Goal: Task Accomplishment & Management: Use online tool/utility

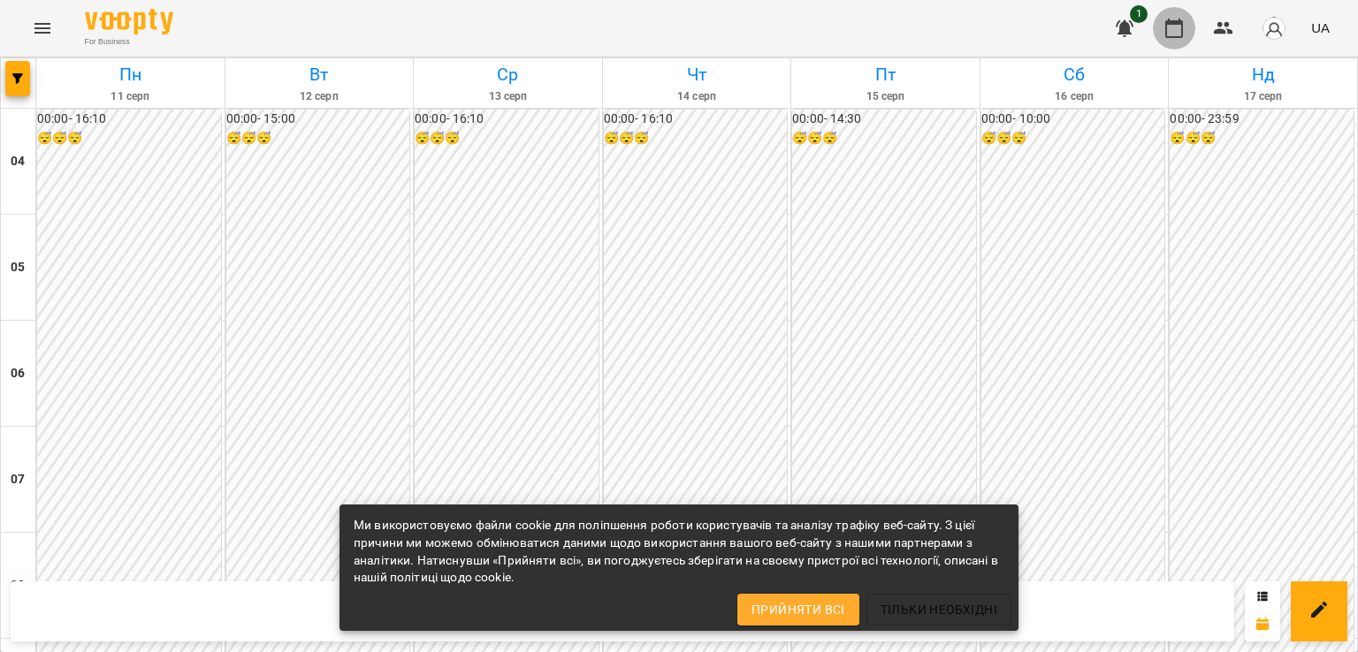
click at [1181, 22] on icon "button" at bounding box center [1174, 28] width 18 height 19
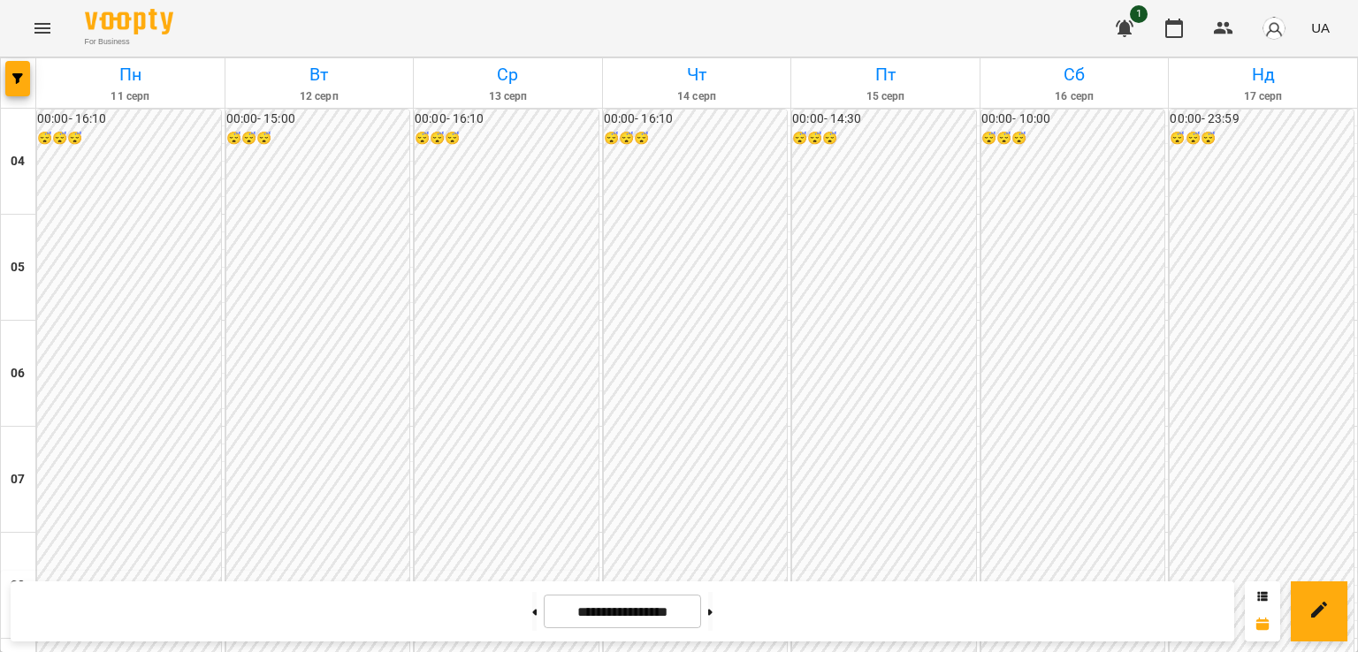
scroll to position [587, 0]
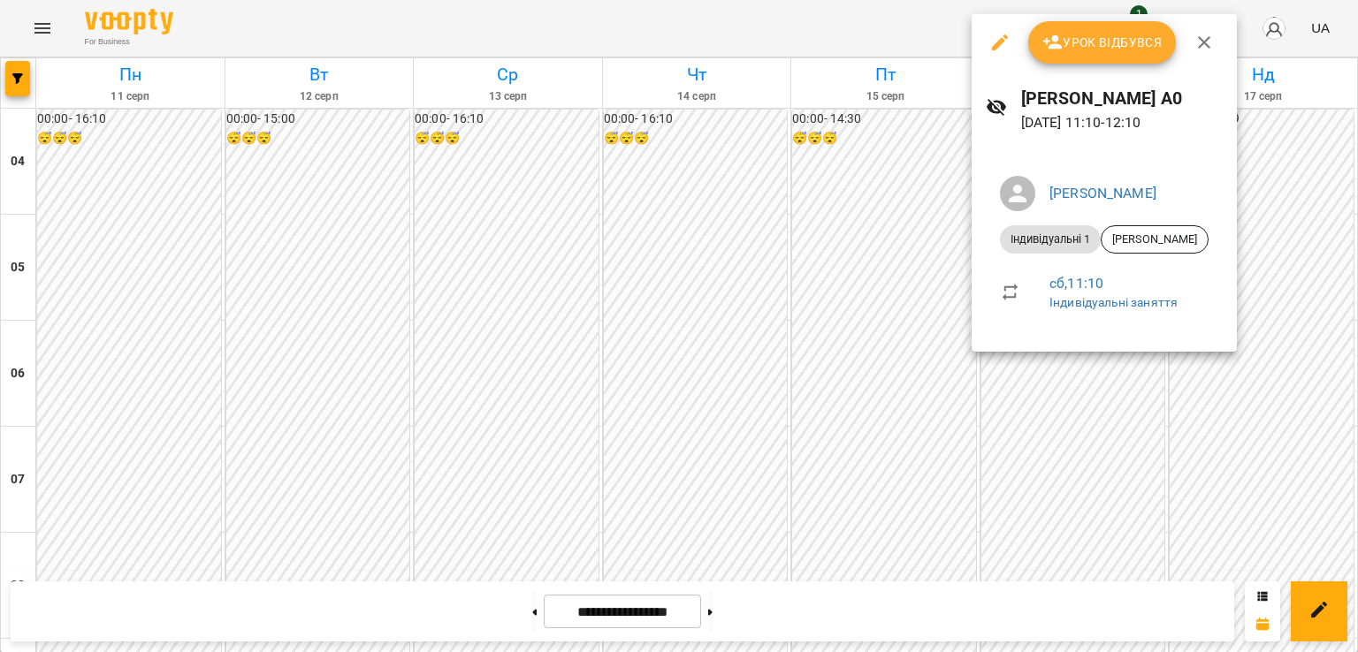
click at [1071, 41] on span "Урок відбувся" at bounding box center [1102, 42] width 120 height 21
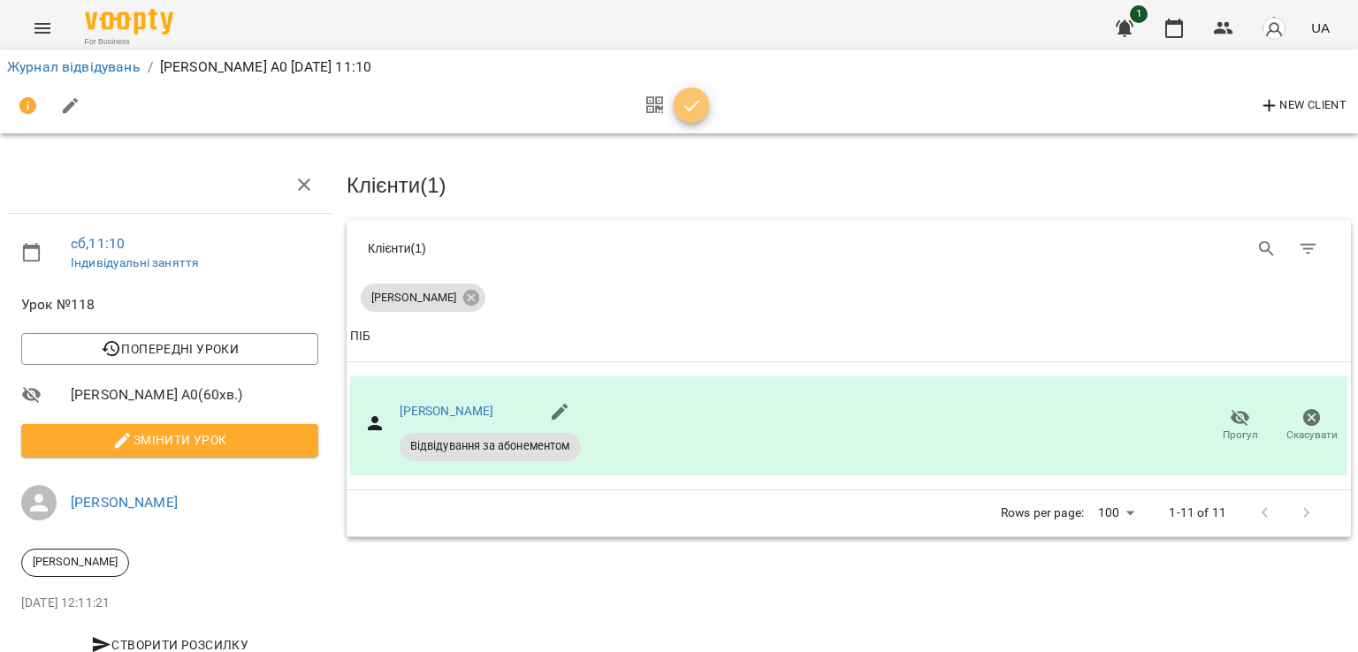
click at [693, 104] on icon "button" at bounding box center [691, 105] width 15 height 11
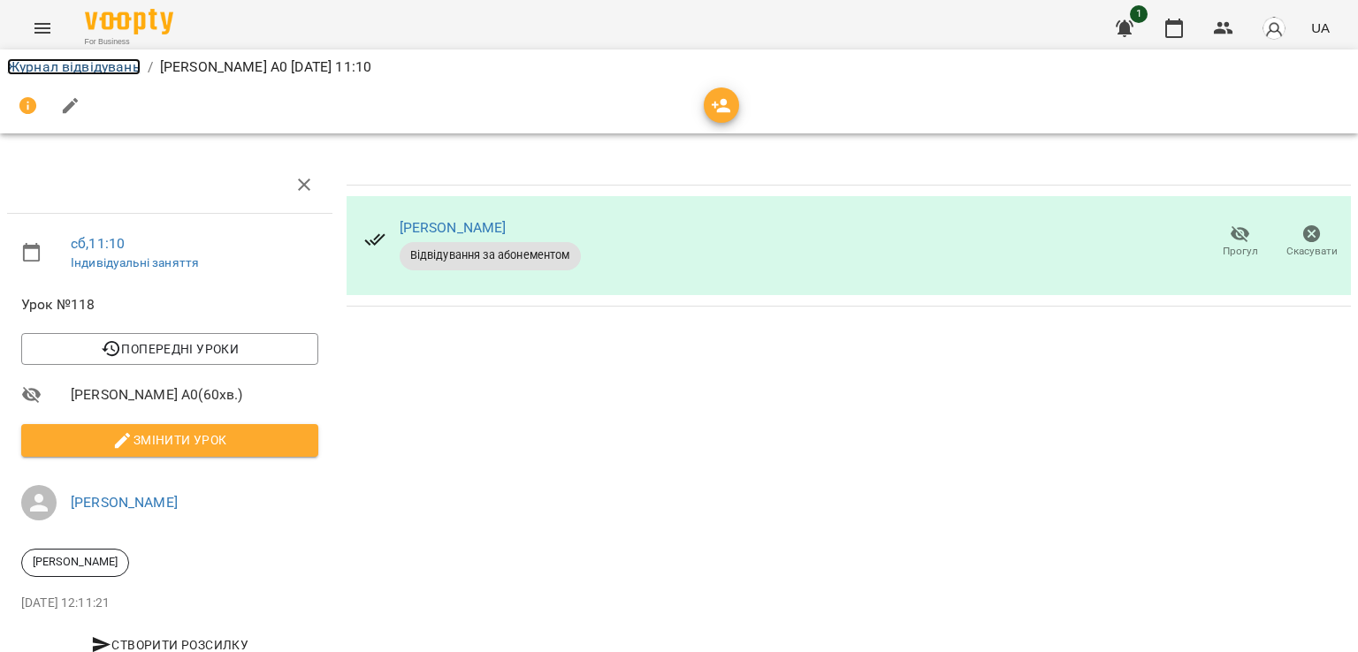
click at [102, 70] on link "Журнал відвідувань" at bounding box center [73, 66] width 133 height 17
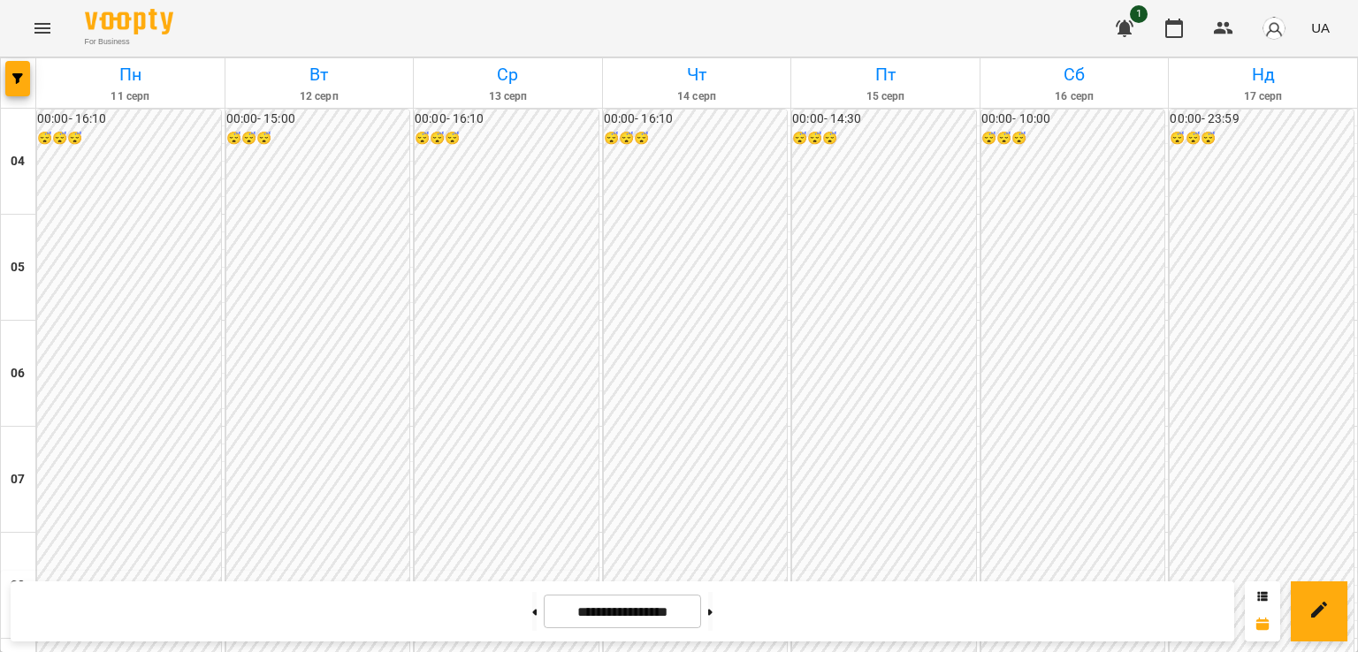
scroll to position [1427, 0]
click at [532, 598] on button at bounding box center [534, 611] width 4 height 39
click at [712, 610] on button at bounding box center [710, 611] width 4 height 39
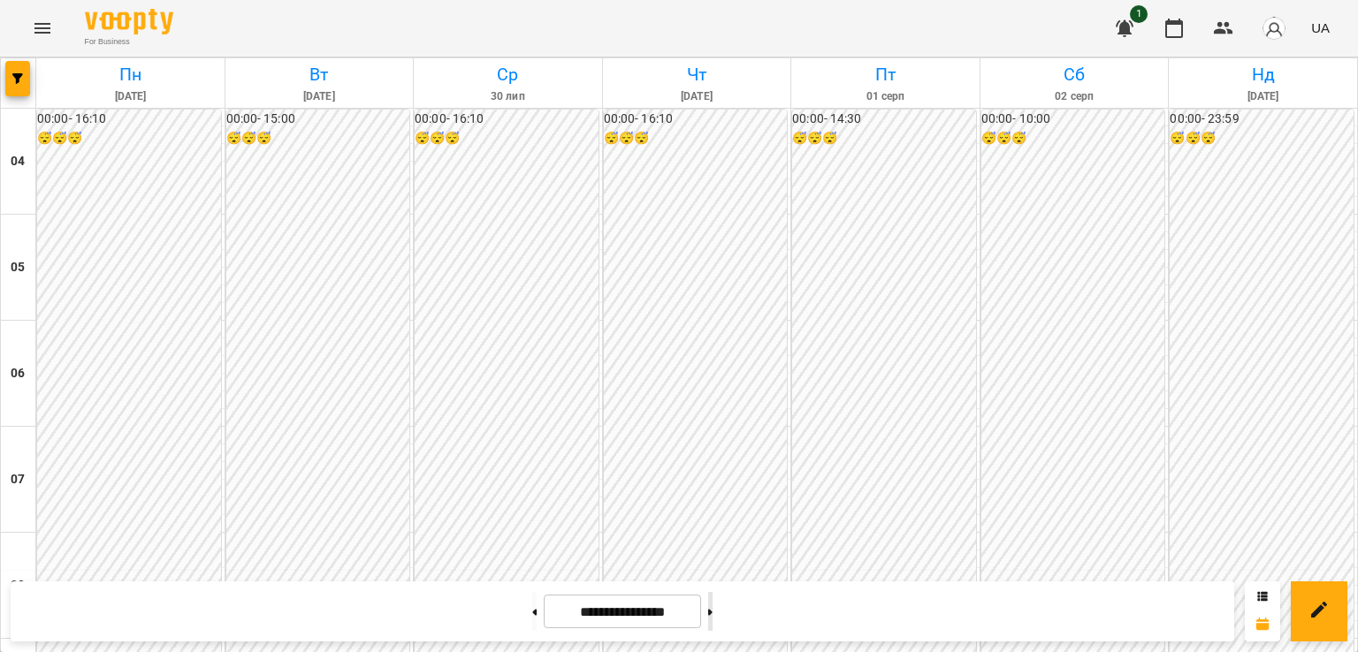
type input "**********"
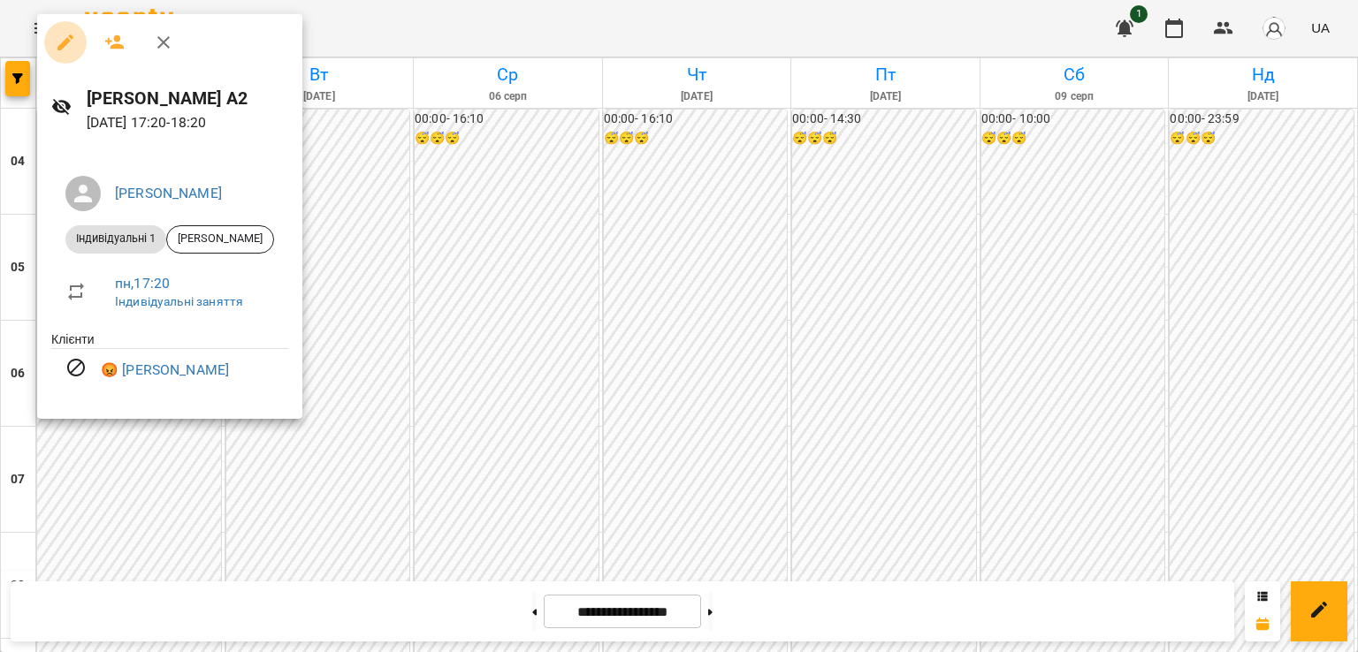
click at [64, 39] on icon "button" at bounding box center [65, 42] width 21 height 21
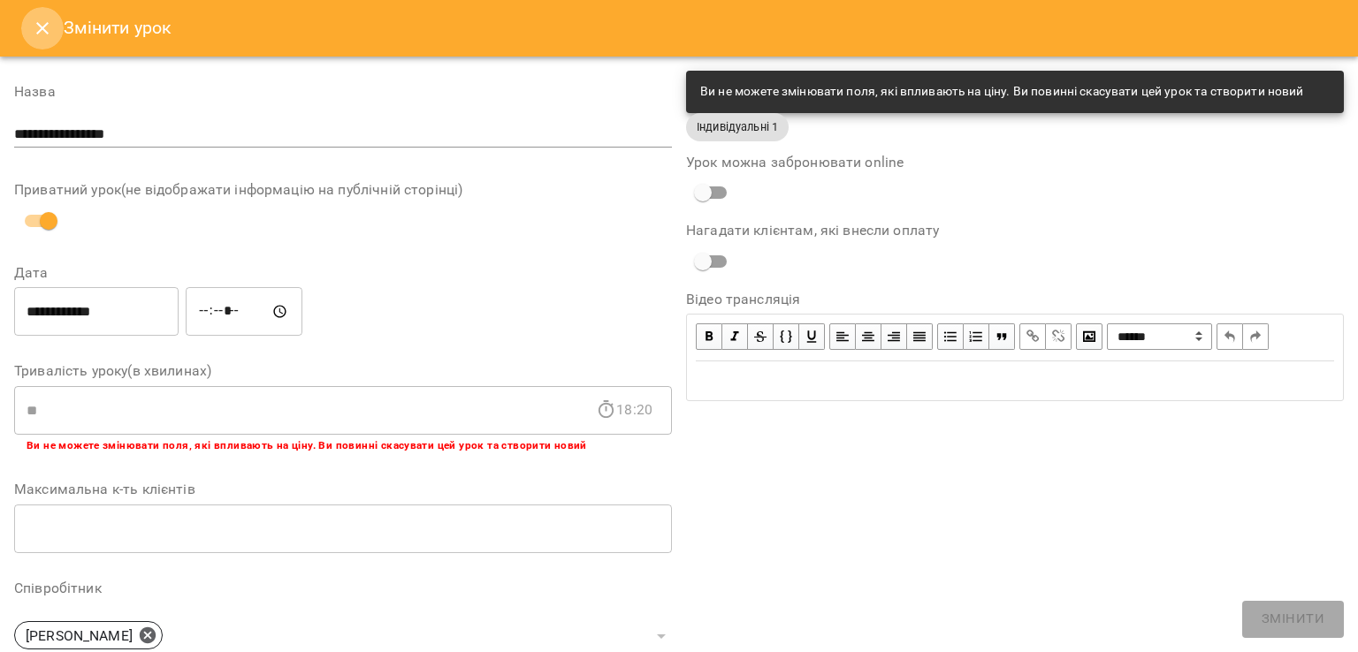
click at [49, 31] on icon "Close" at bounding box center [42, 28] width 21 height 21
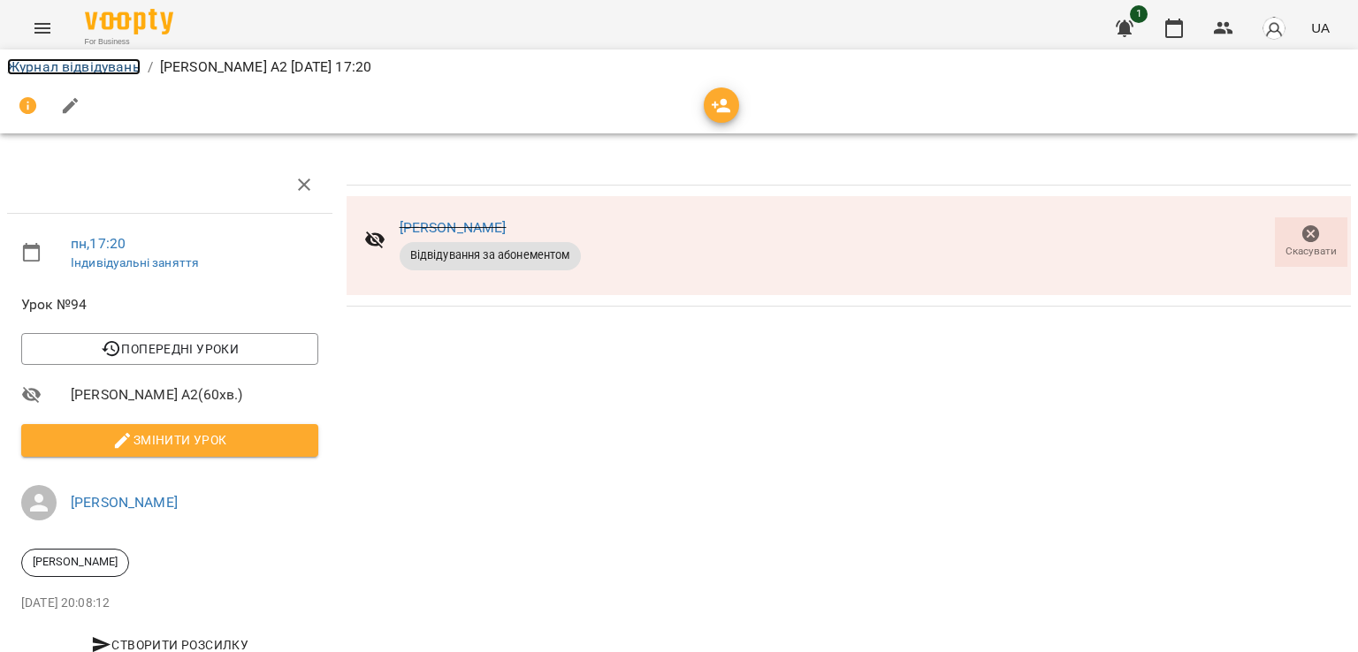
click at [87, 70] on link "Журнал відвідувань" at bounding box center [73, 66] width 133 height 17
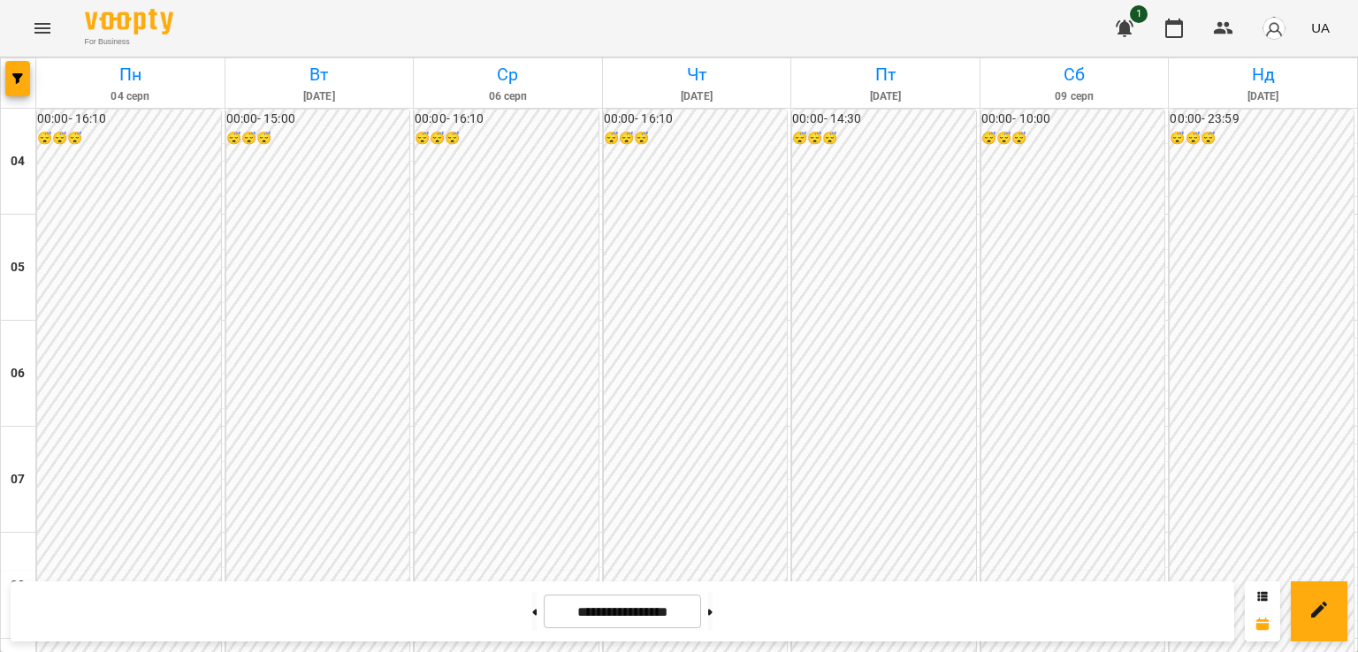
scroll to position [1329, 0]
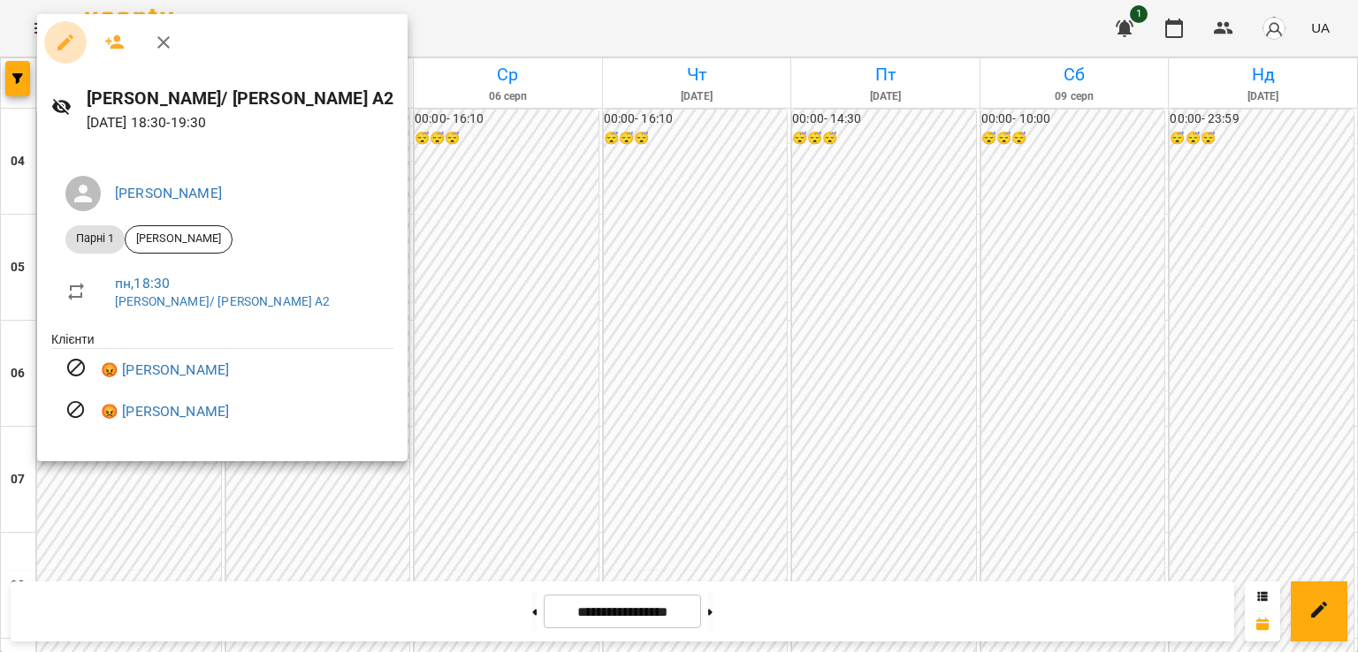
click at [61, 47] on icon "button" at bounding box center [65, 42] width 16 height 16
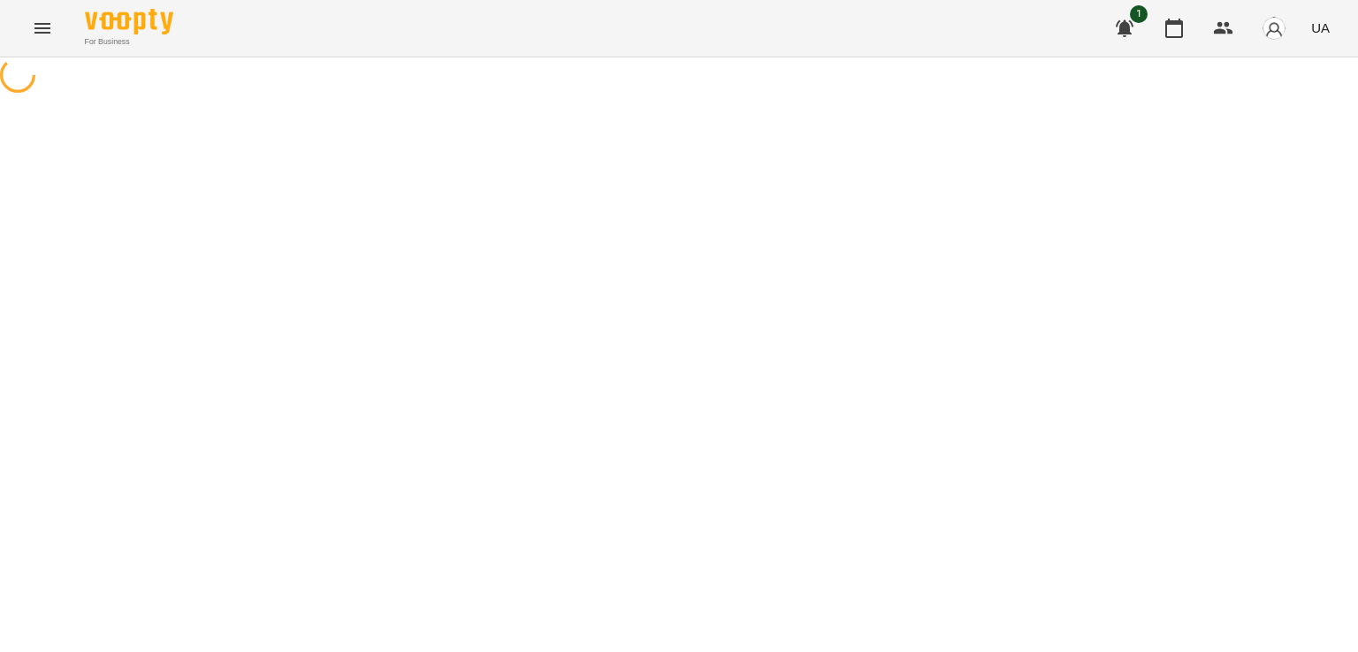
select select "*******"
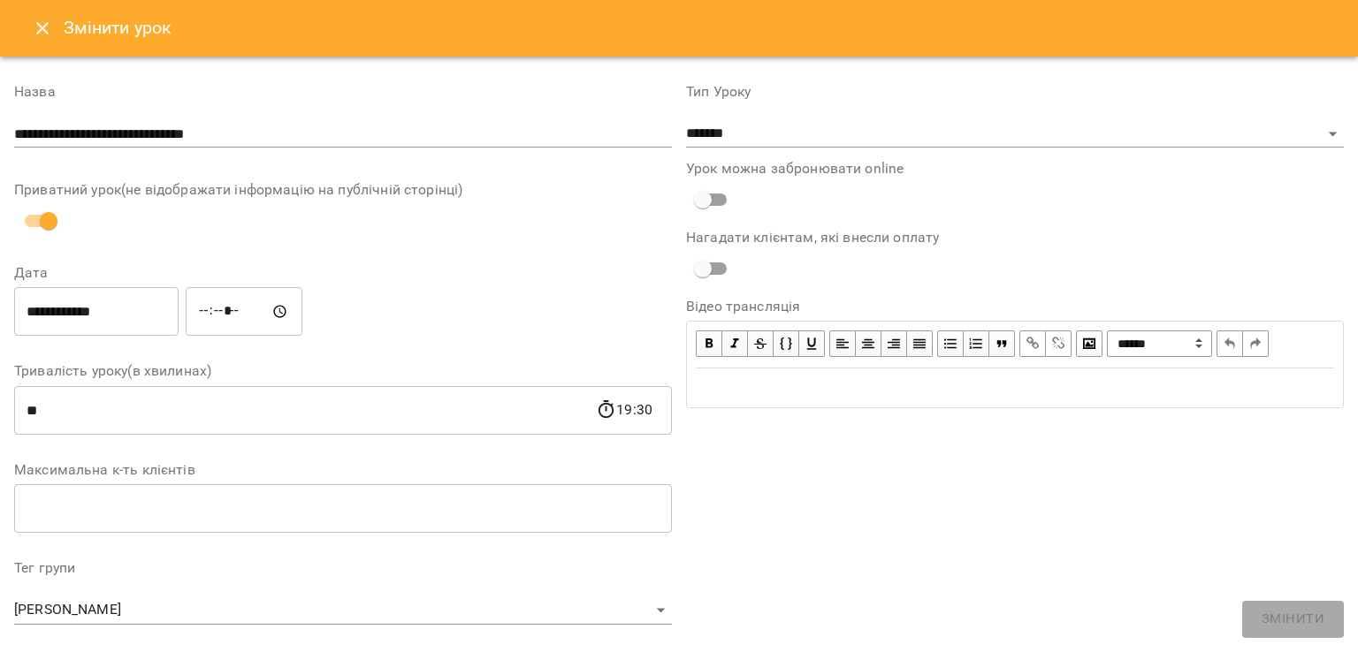
click at [38, 26] on icon "Close" at bounding box center [42, 28] width 21 height 21
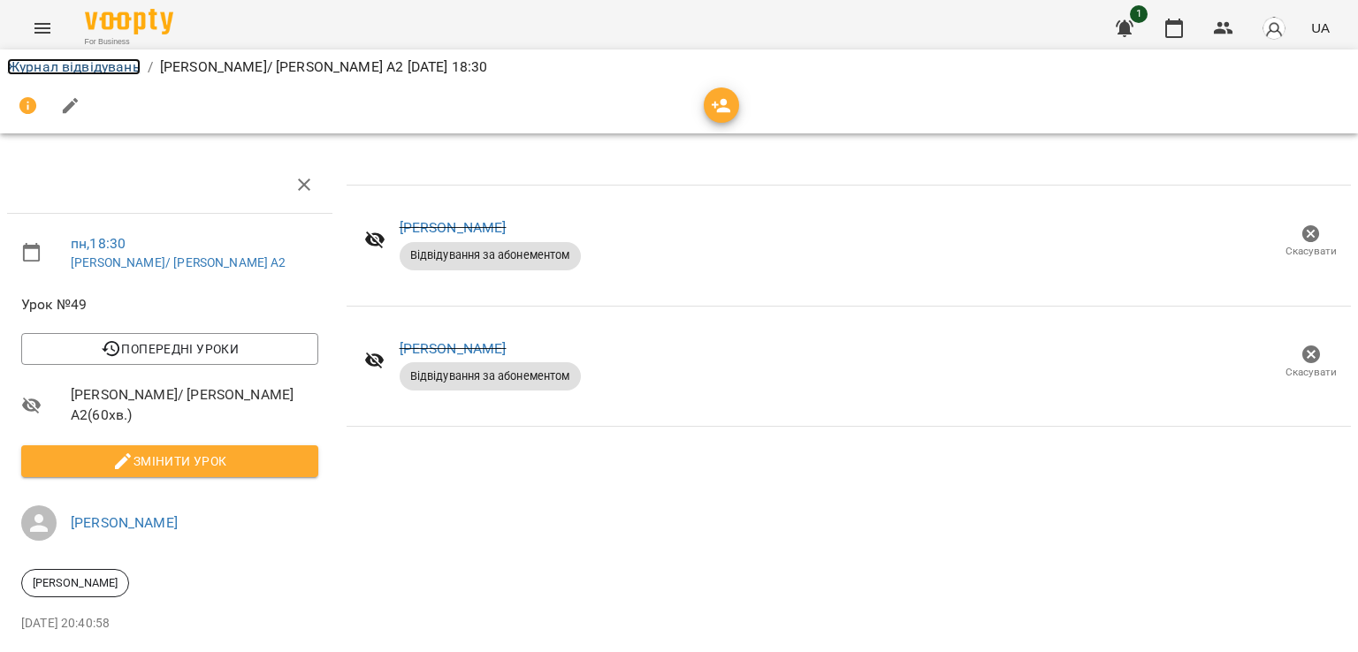
click at [65, 58] on link "Журнал відвідувань" at bounding box center [73, 66] width 133 height 17
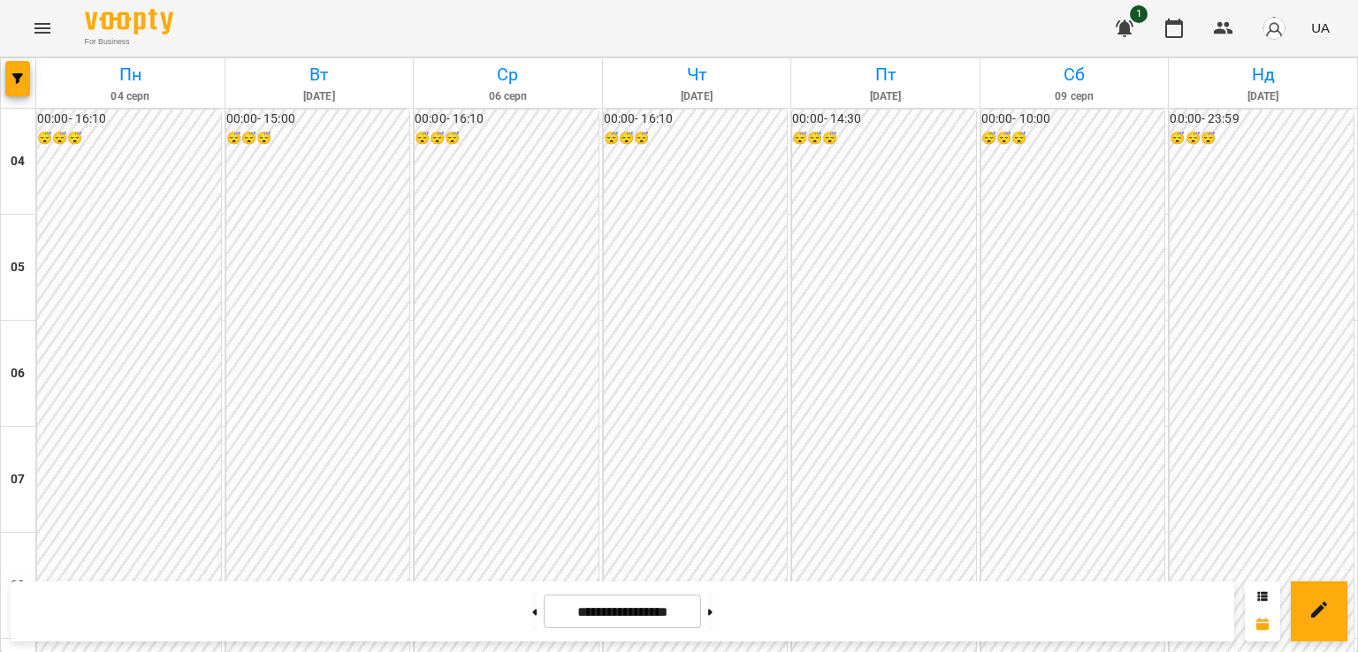
scroll to position [1375, 0]
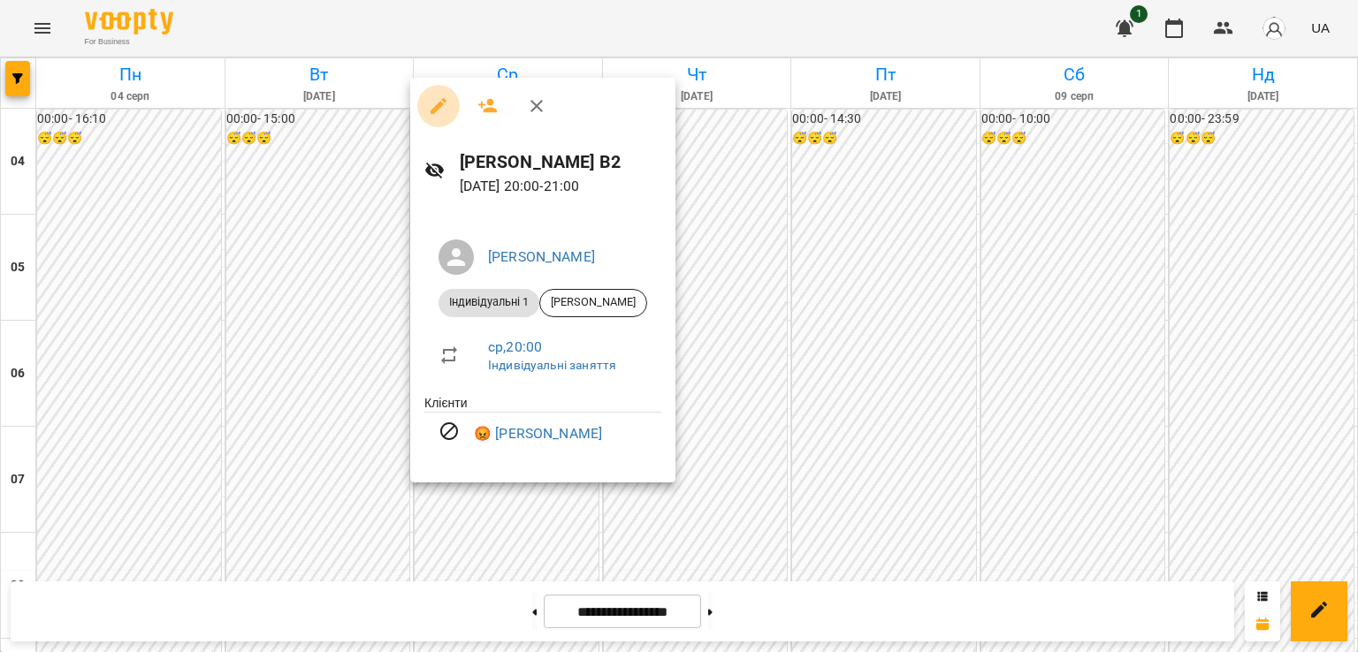
click at [434, 108] on icon "button" at bounding box center [438, 106] width 16 height 16
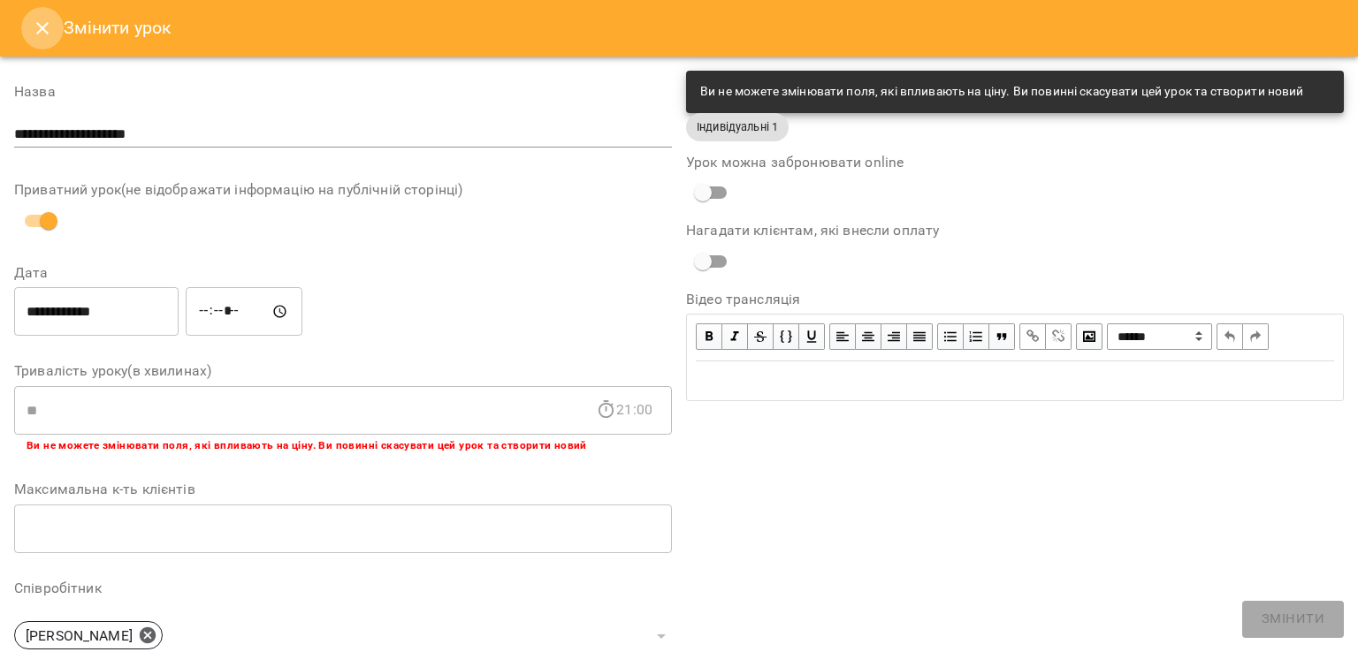
click at [40, 25] on icon "Close" at bounding box center [42, 28] width 21 height 21
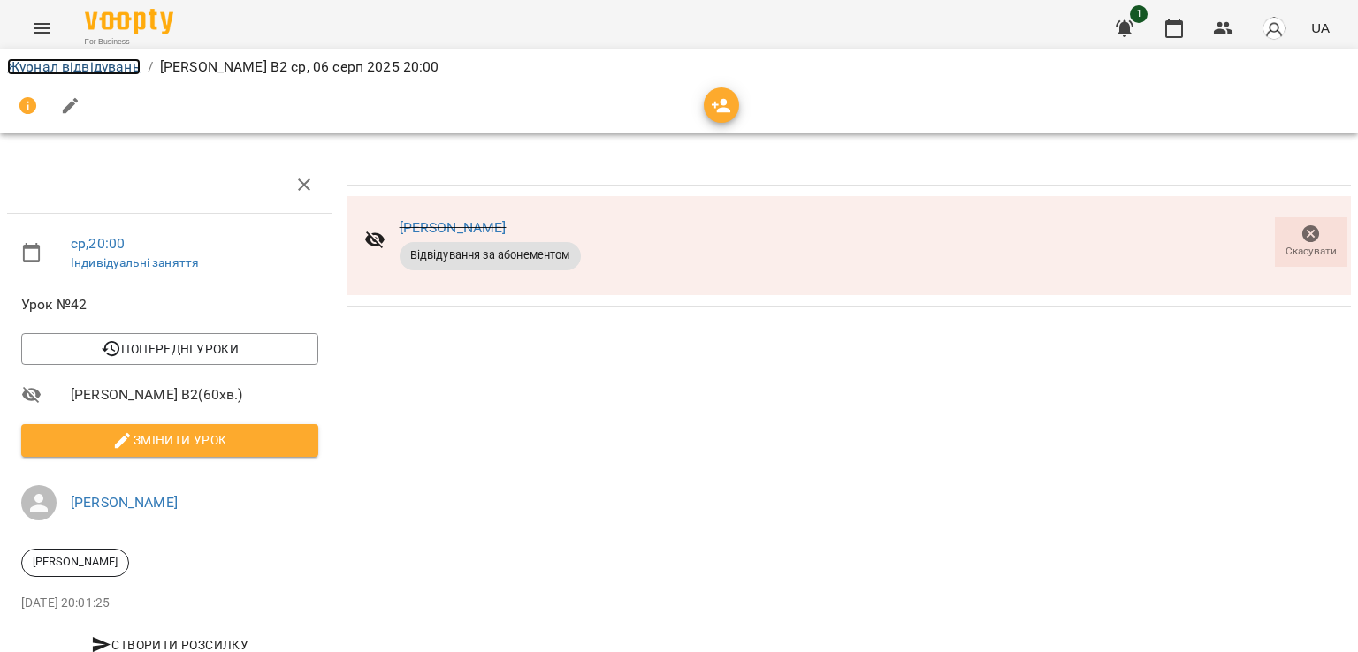
click at [112, 70] on link "Журнал відвідувань" at bounding box center [73, 66] width 133 height 17
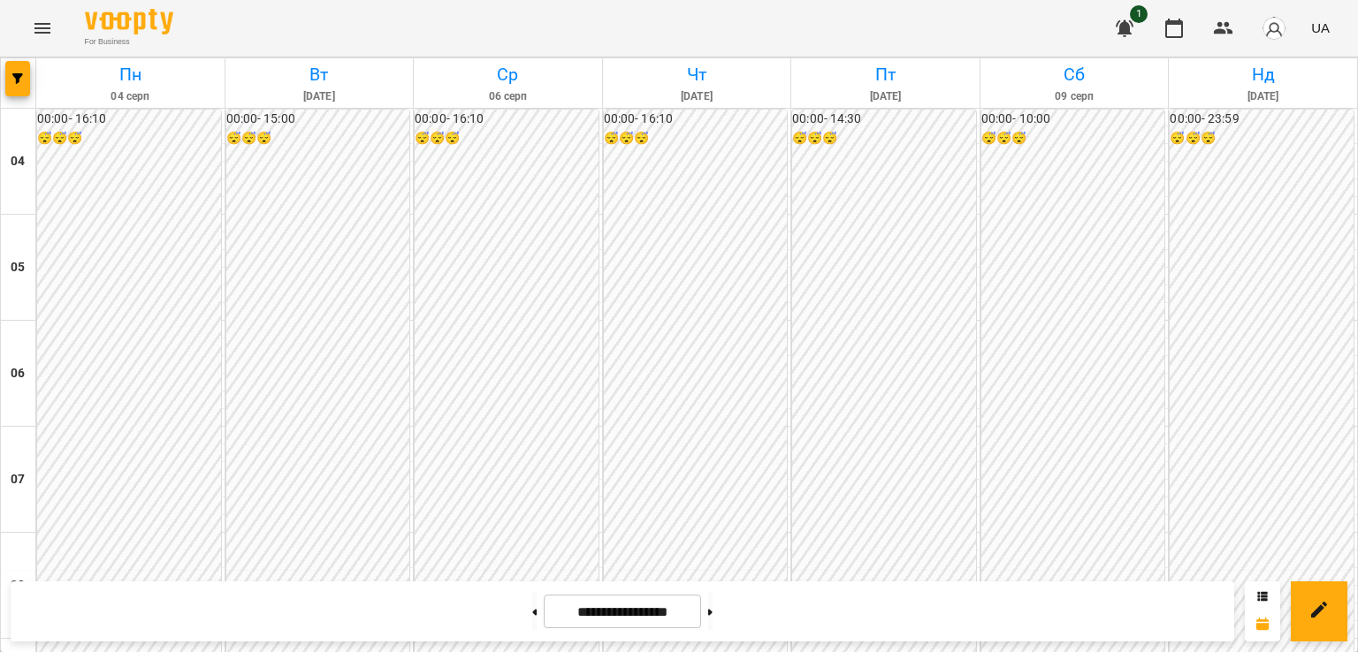
scroll to position [982, 0]
click at [712, 603] on button at bounding box center [710, 611] width 4 height 39
type input "**********"
click at [1275, 38] on img "button" at bounding box center [1273, 28] width 25 height 25
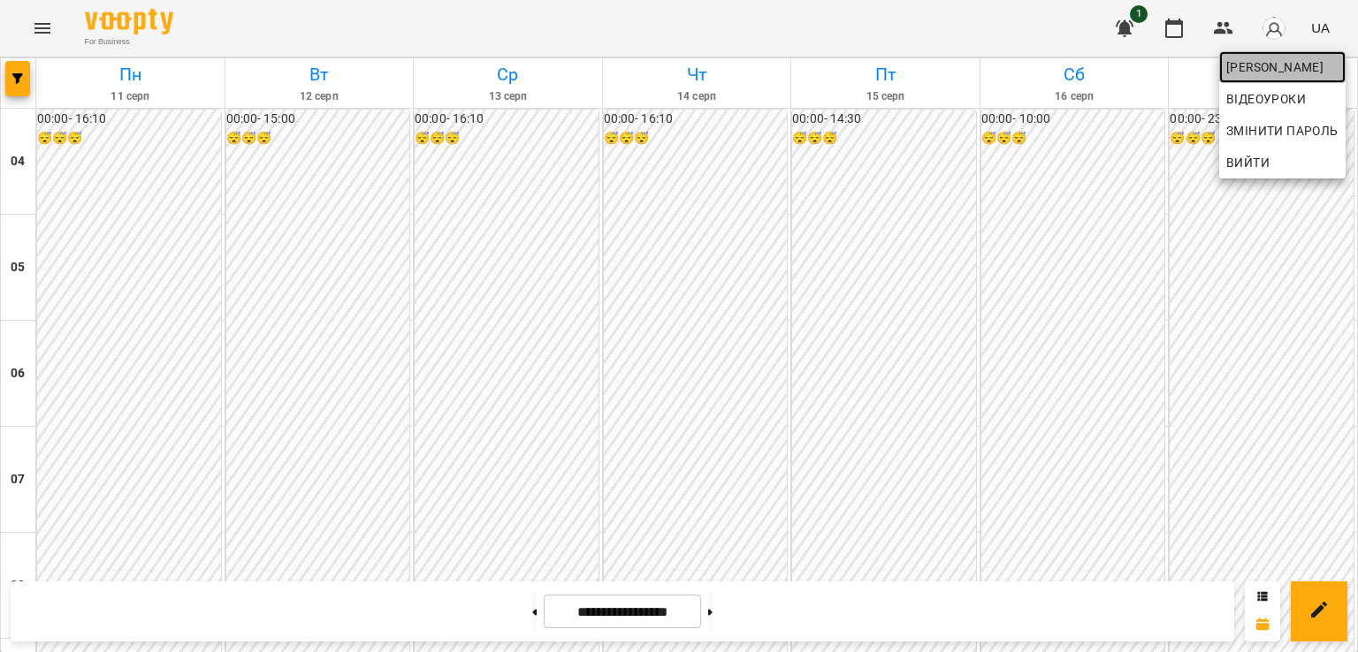
click at [1281, 76] on span "[PERSON_NAME]" at bounding box center [1282, 67] width 112 height 21
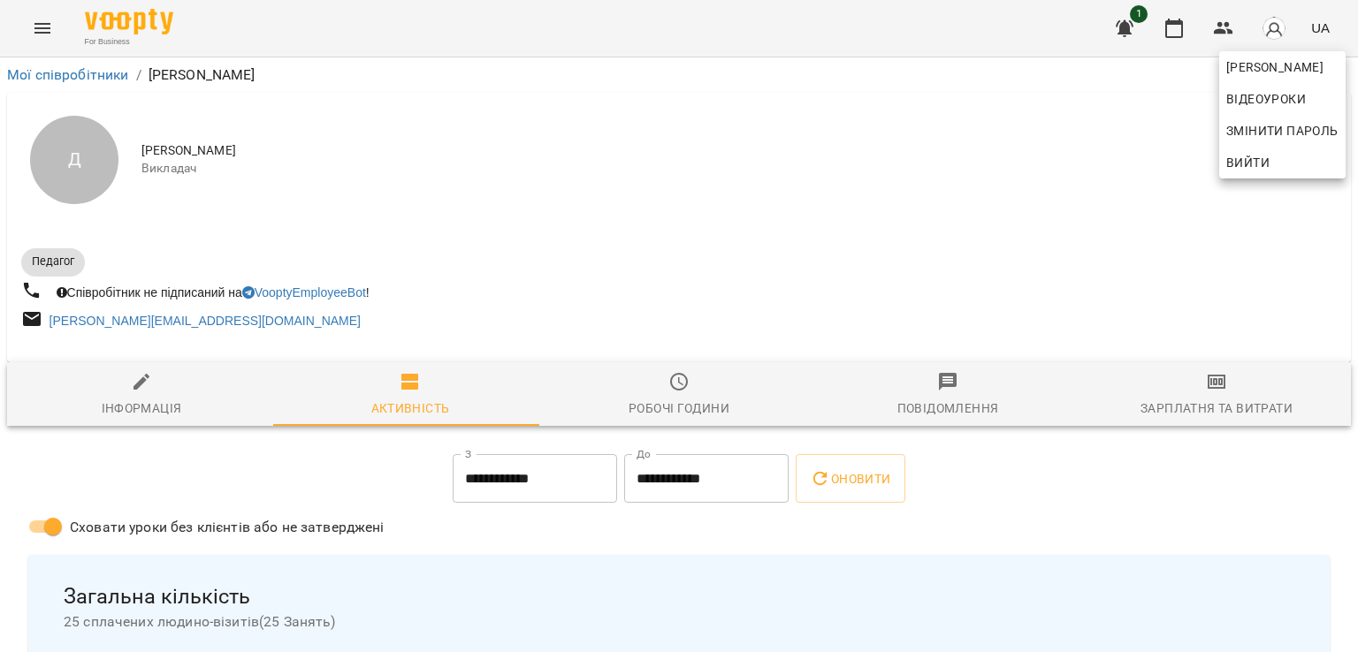
click at [1216, 397] on div at bounding box center [679, 326] width 1358 height 652
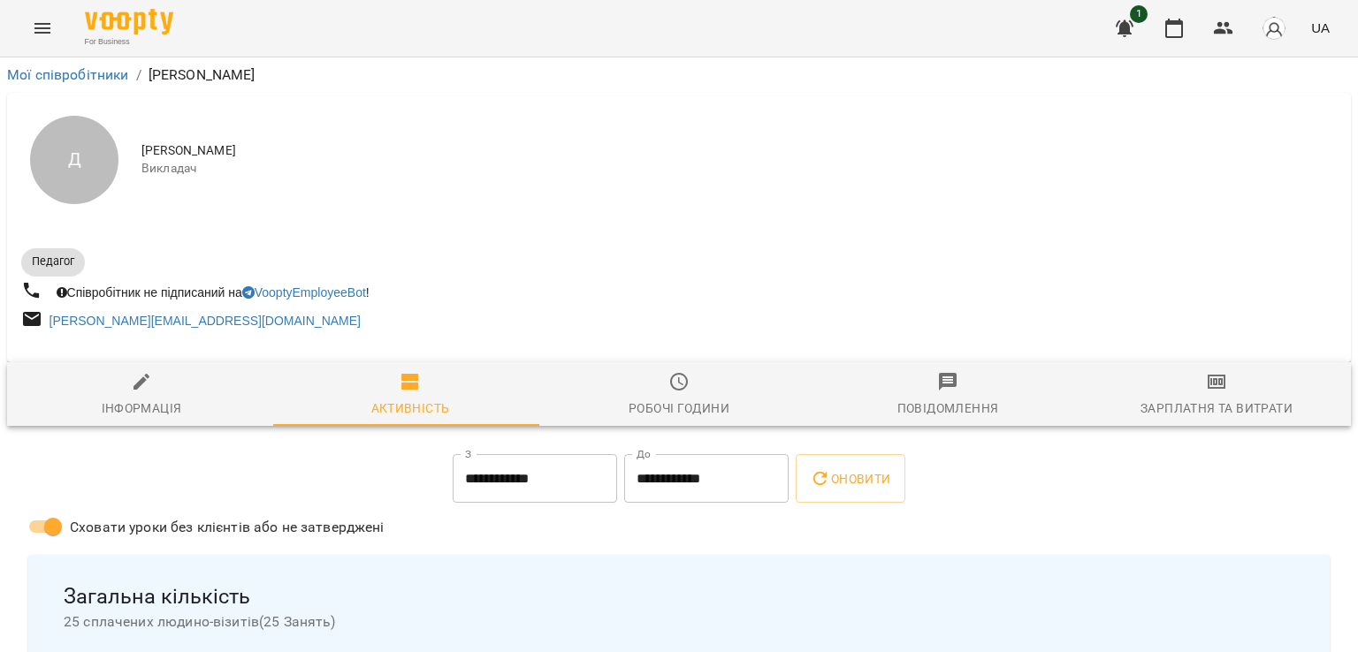
click at [1206, 387] on icon "button" at bounding box center [1216, 381] width 21 height 21
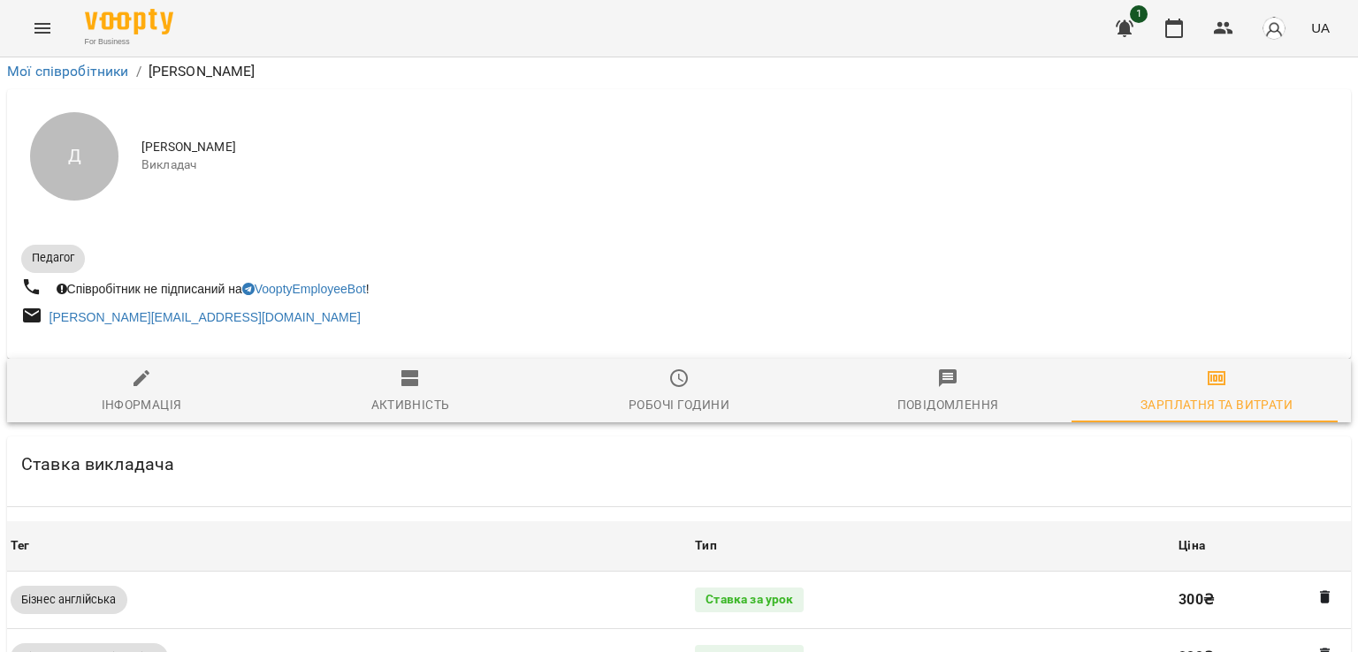
scroll to position [675, 0]
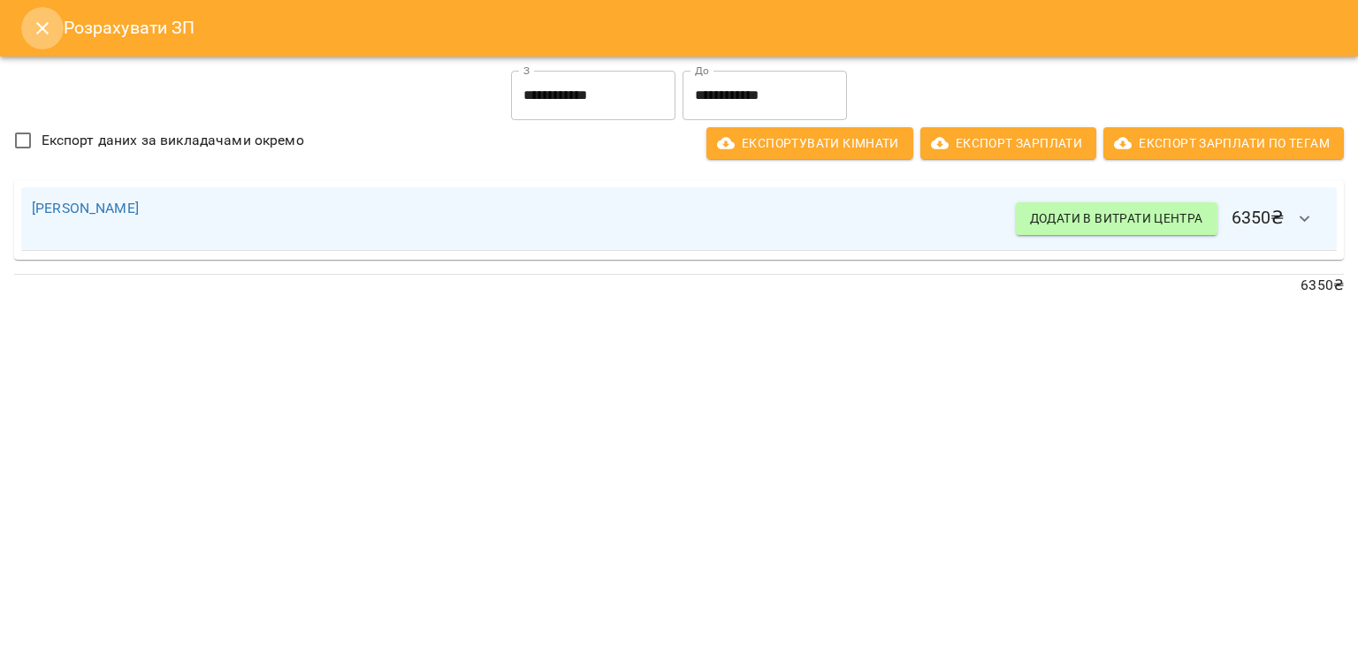
click at [43, 26] on icon "Close" at bounding box center [42, 28] width 12 height 12
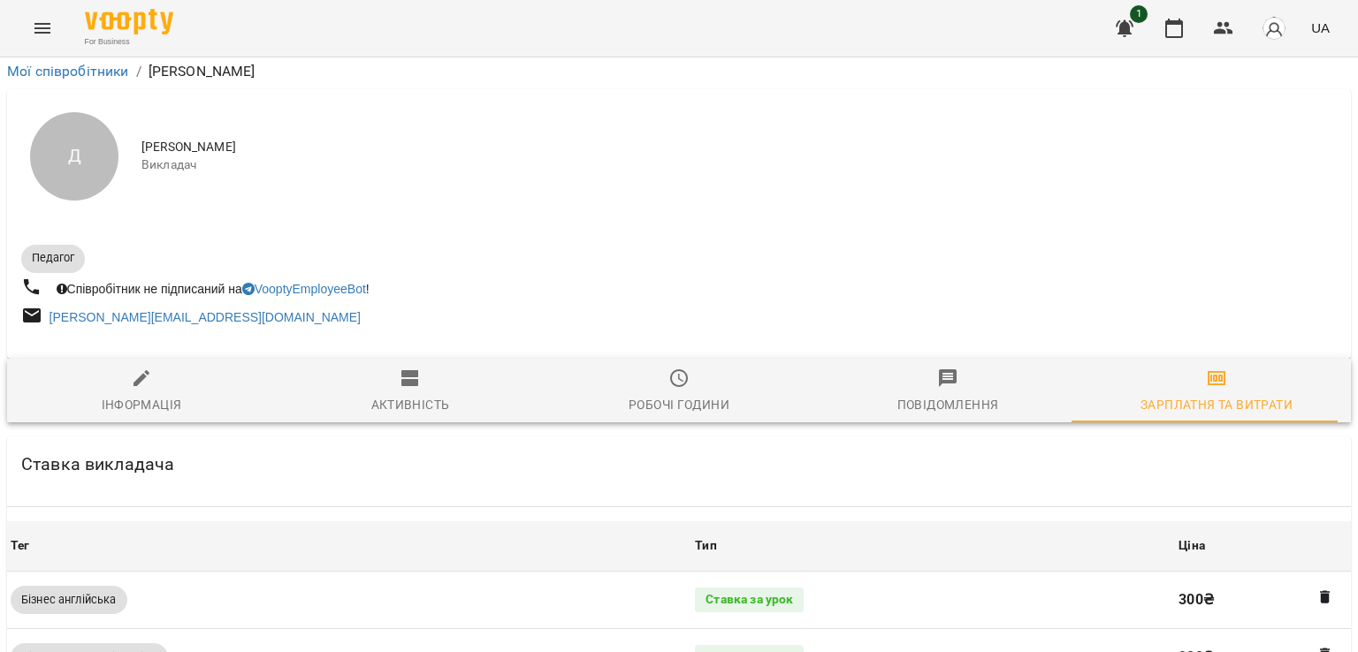
scroll to position [0, 0]
